Goal: Information Seeking & Learning: Learn about a topic

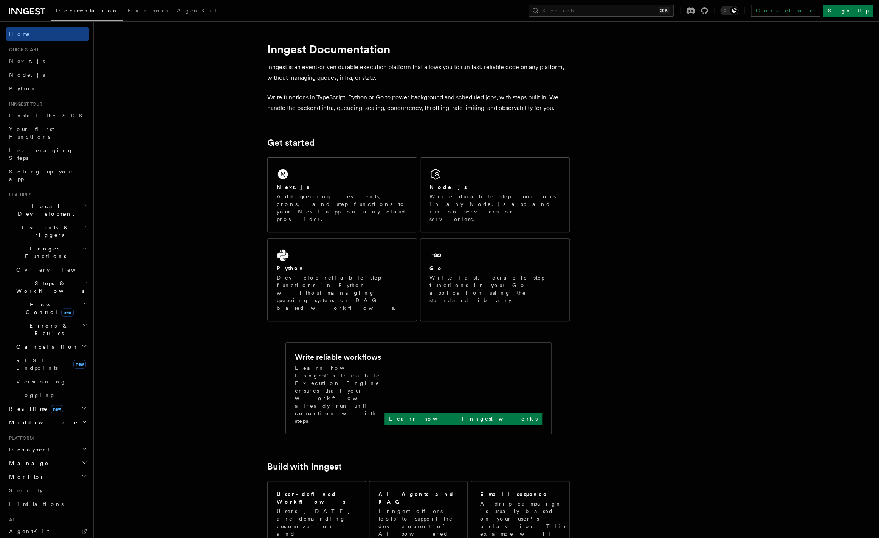
click at [41, 203] on span "Local Development" at bounding box center [44, 210] width 76 height 15
click at [30, 292] on span "Events & Triggers" at bounding box center [44, 299] width 76 height 15
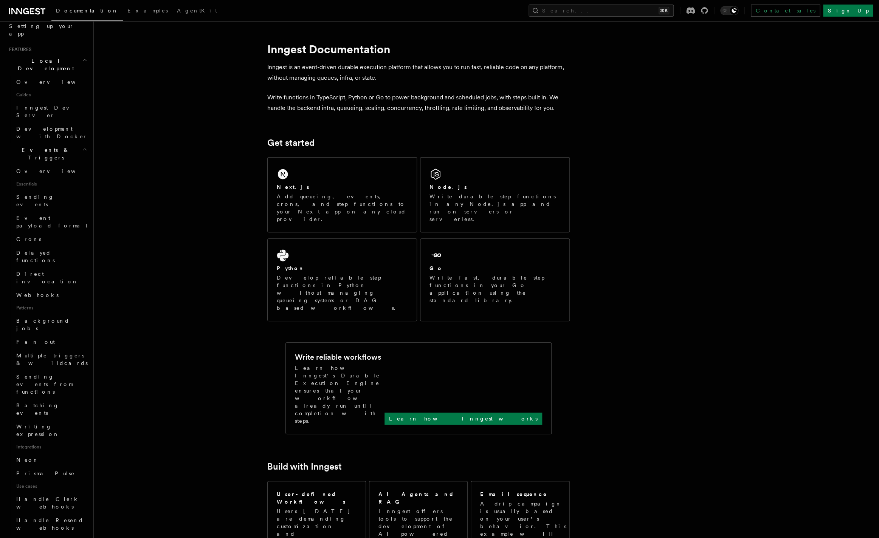
scroll to position [147, 0]
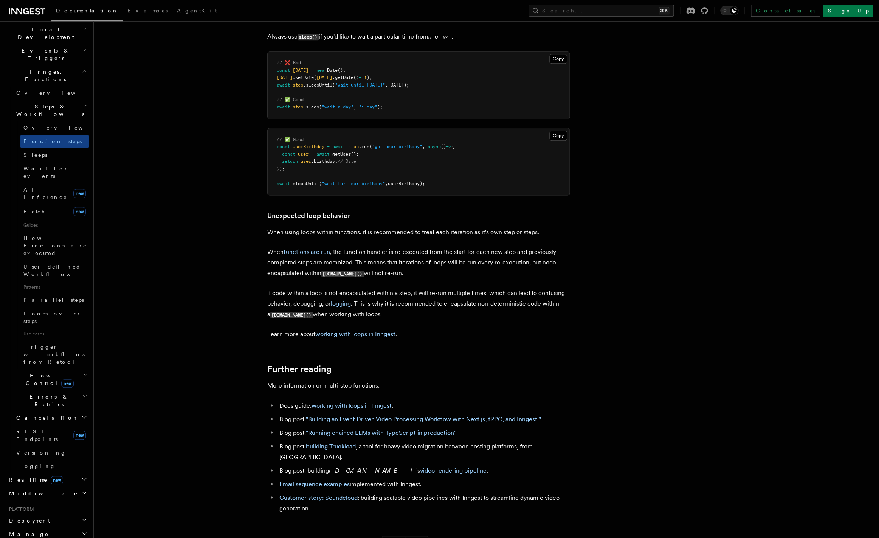
scroll to position [2243, 0]
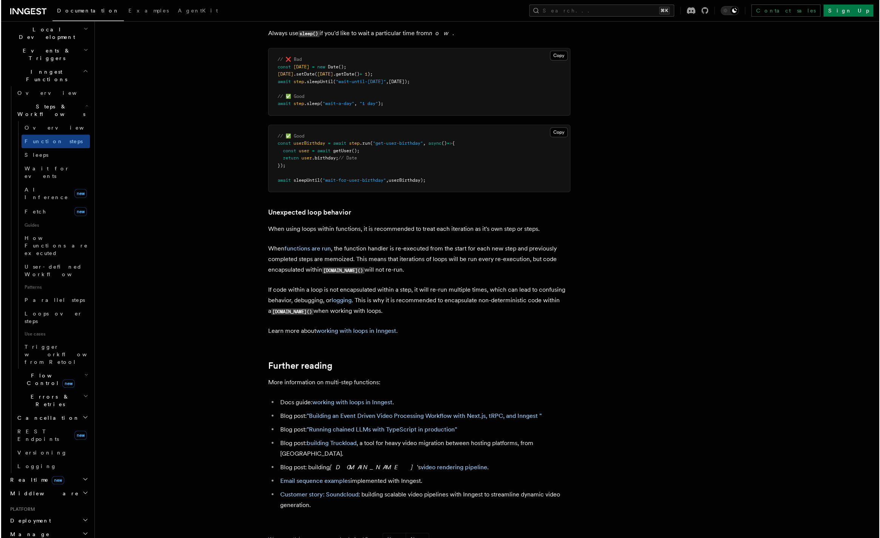
scroll to position [82, 0]
